Goal: Check status

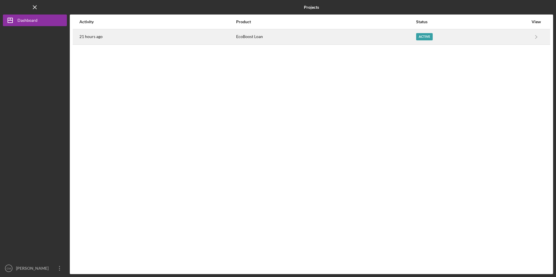
click at [227, 32] on div "21 hours ago" at bounding box center [157, 37] width 156 height 15
